Goal: Task Accomplishment & Management: Use online tool/utility

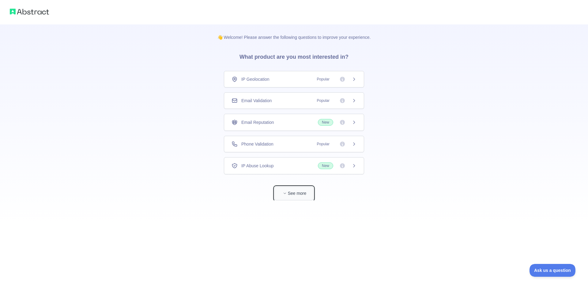
click at [293, 194] on button "See more" at bounding box center [293, 194] width 39 height 14
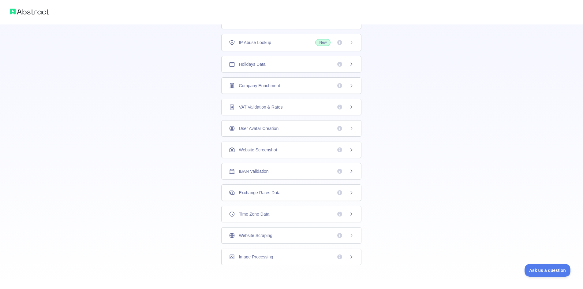
scroll to position [100, 0]
click at [257, 237] on span "Website Scraping" at bounding box center [255, 235] width 33 height 6
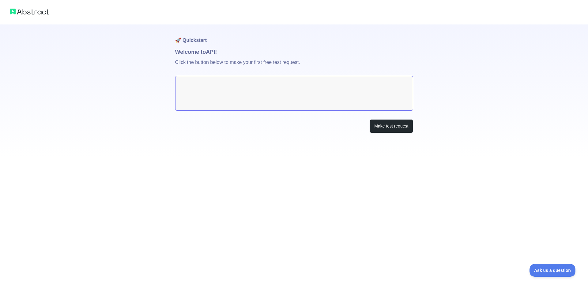
click at [251, 83] on textarea at bounding box center [294, 93] width 238 height 35
click at [35, 10] on img at bounding box center [29, 11] width 39 height 9
